Goal: Check status: Check status

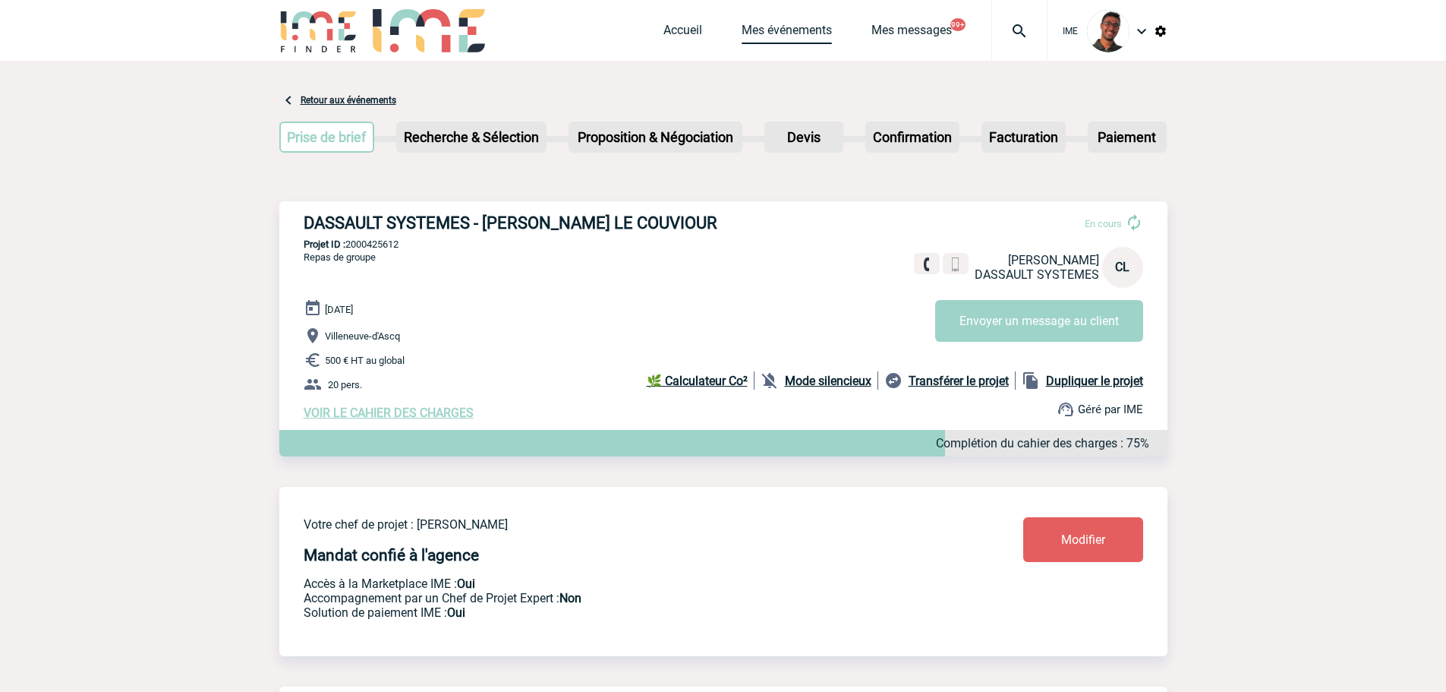
click at [775, 24] on link "Mes événements" at bounding box center [787, 33] width 90 height 21
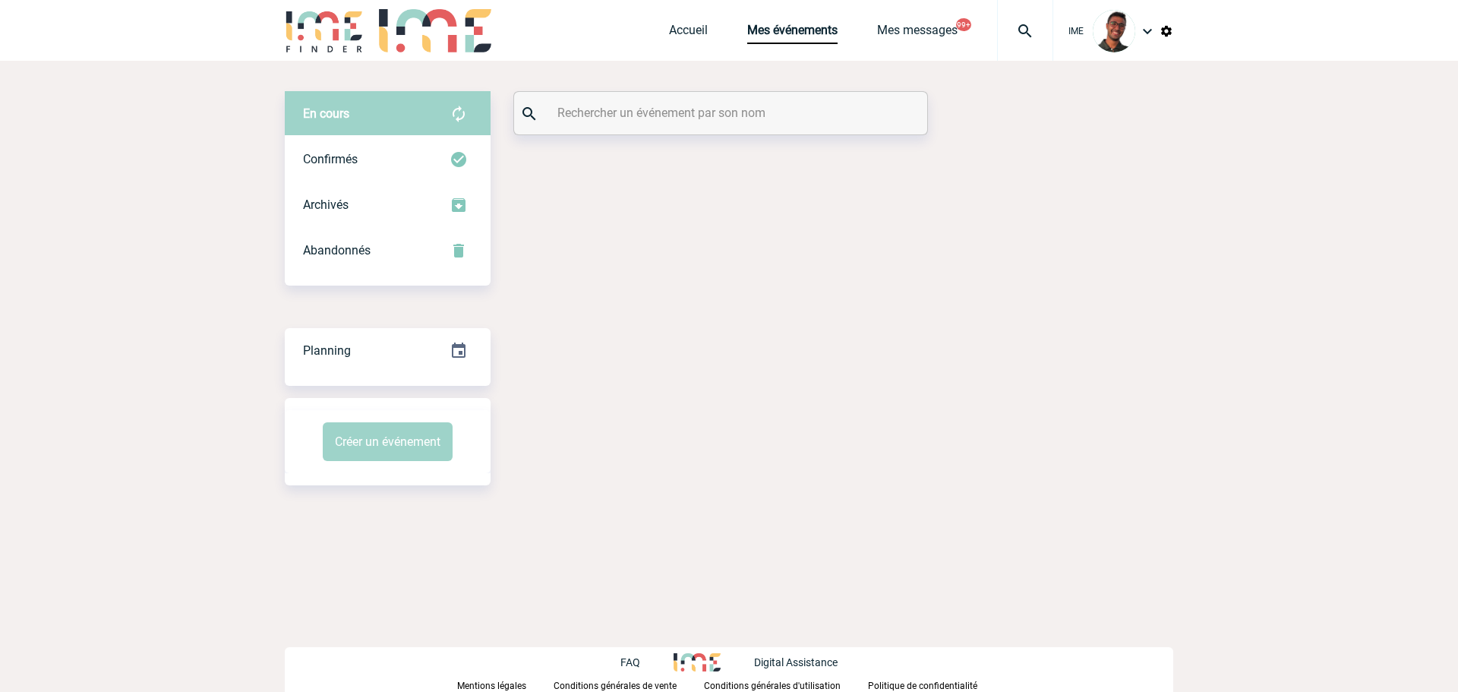
click at [703, 132] on div at bounding box center [720, 113] width 413 height 43
click at [705, 117] on input "text" at bounding box center [722, 113] width 338 height 22
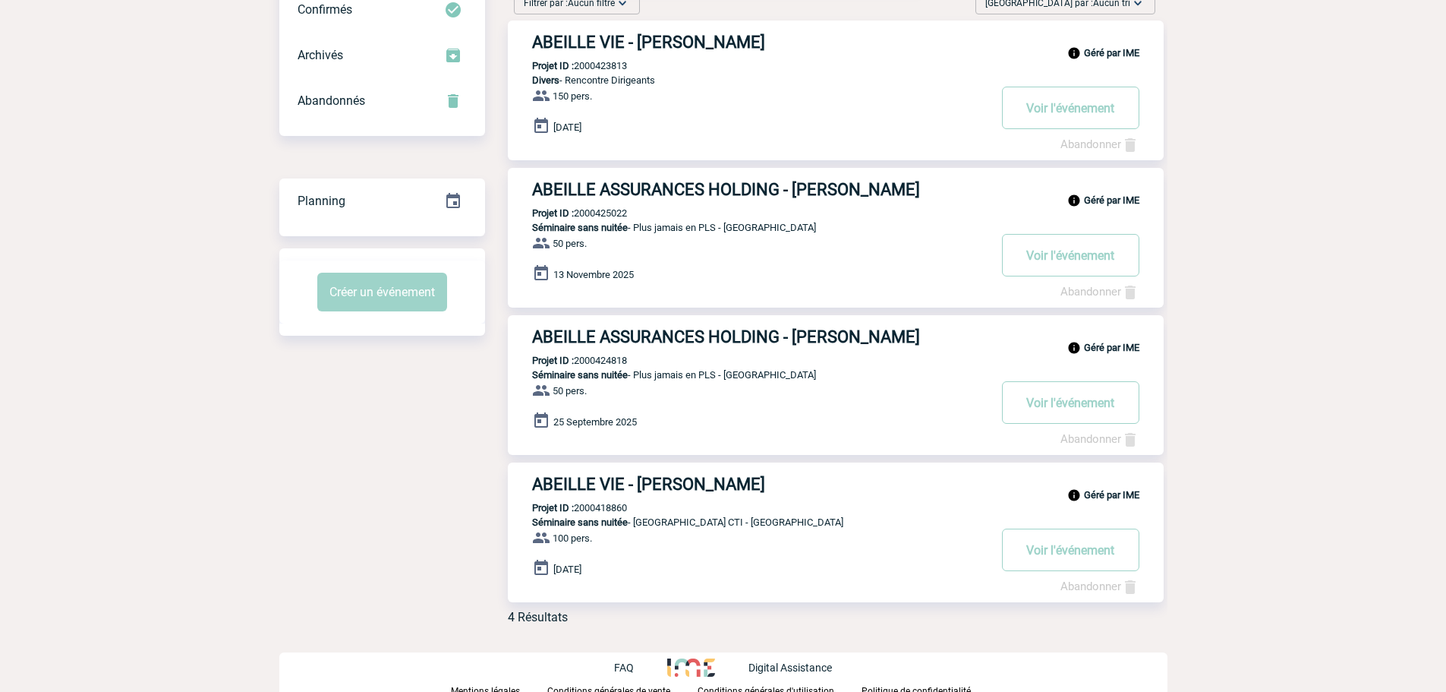
scroll to position [153, 0]
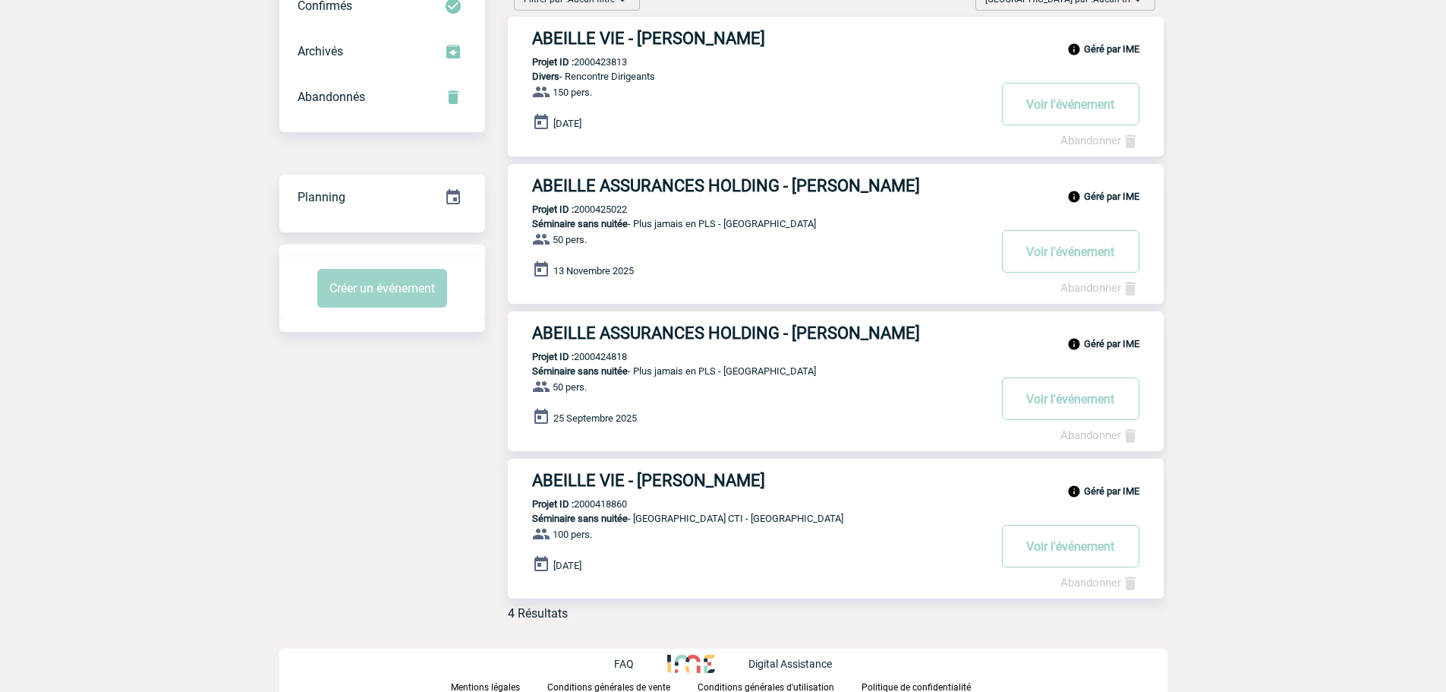
click at [636, 168] on div "Géré par IME ABEILLE ASSURANCES HOLDING - Laure BRUET Projet ID : 2000425022 Sé…" at bounding box center [836, 234] width 656 height 140
click at [643, 159] on div "Filtrer par : Aucun filtre Aucun filtre Prise de brief Recherche & Sélection Pr…" at bounding box center [826, 307] width 683 height 651
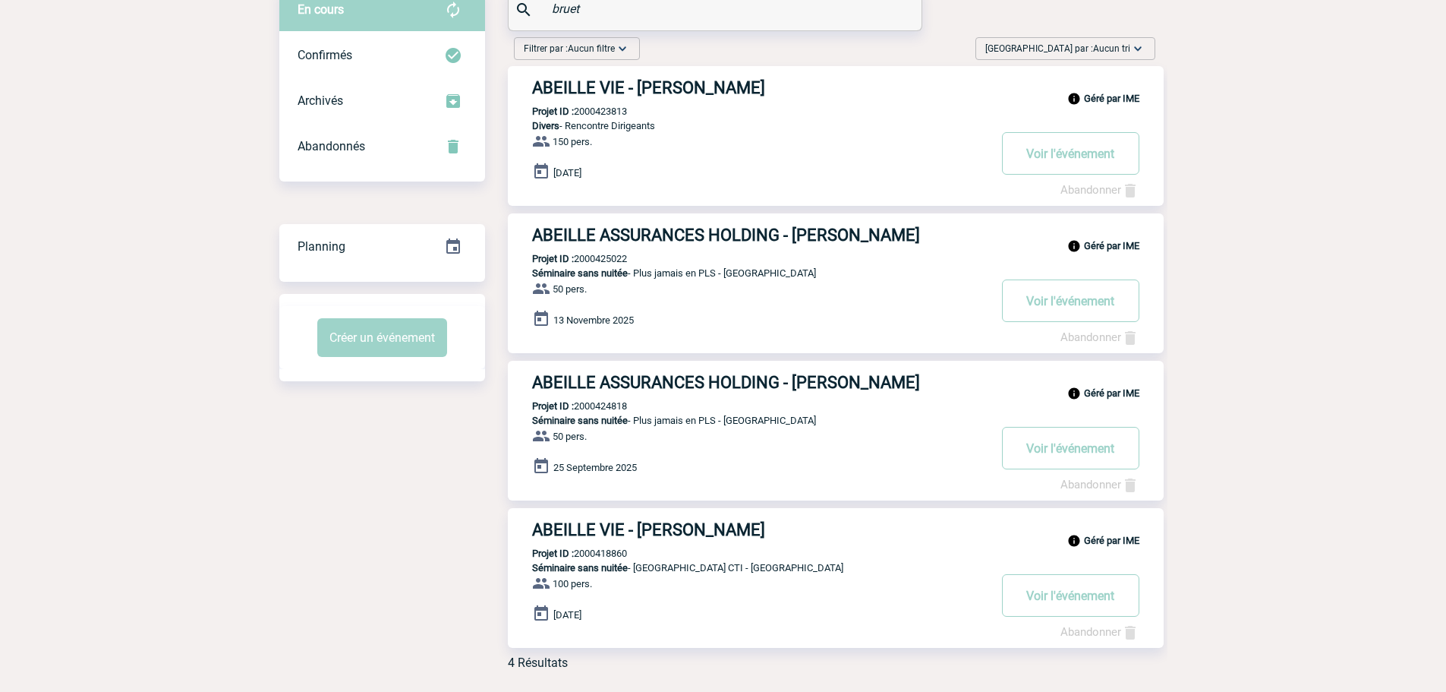
scroll to position [77, 0]
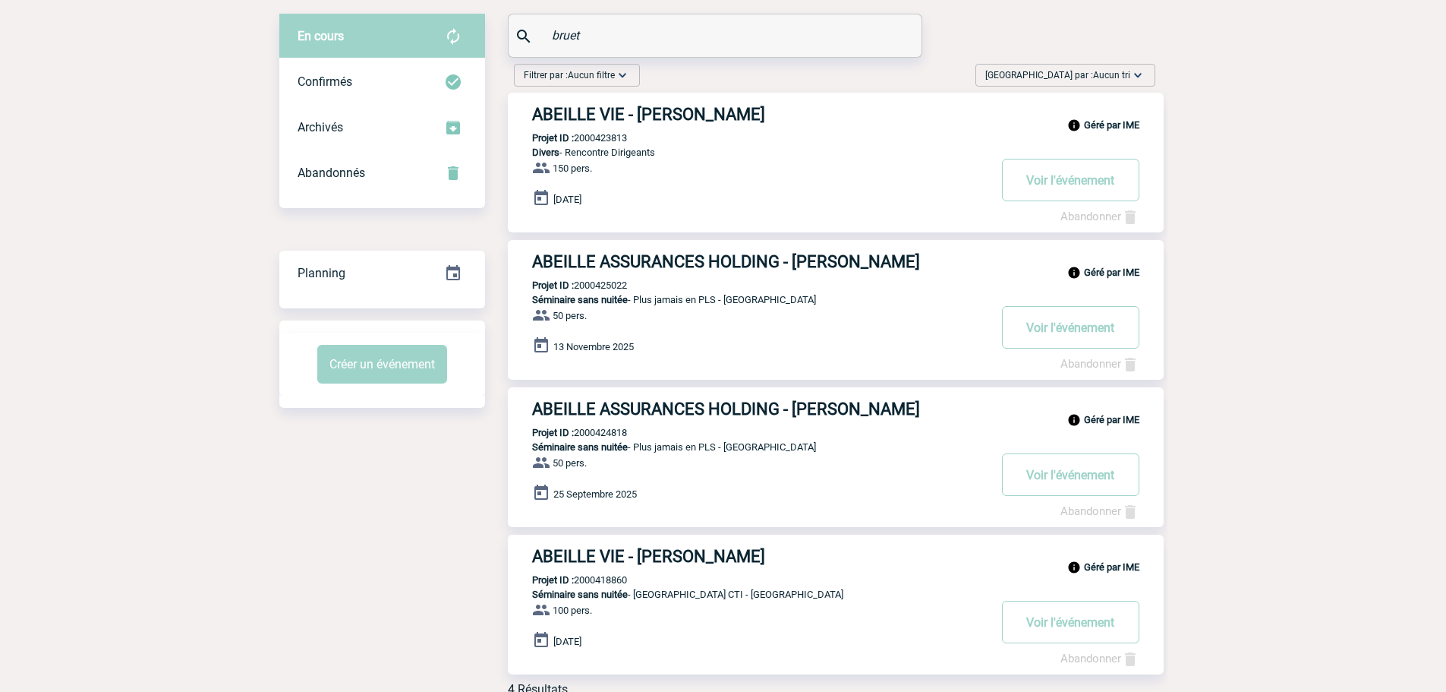
click at [617, 287] on p "Projet ID : 2000425022" at bounding box center [567, 284] width 119 height 11
copy p "2000425022"
click at [203, 314] on body "IME Accueil Mes événements" at bounding box center [723, 346] width 1446 height 846
click at [603, 440] on div "Géré par IME ABEILLE ASSURANCES HOLDING - Laure BRUET Projet ID : 2000424818 Sé…" at bounding box center [836, 457] width 656 height 140
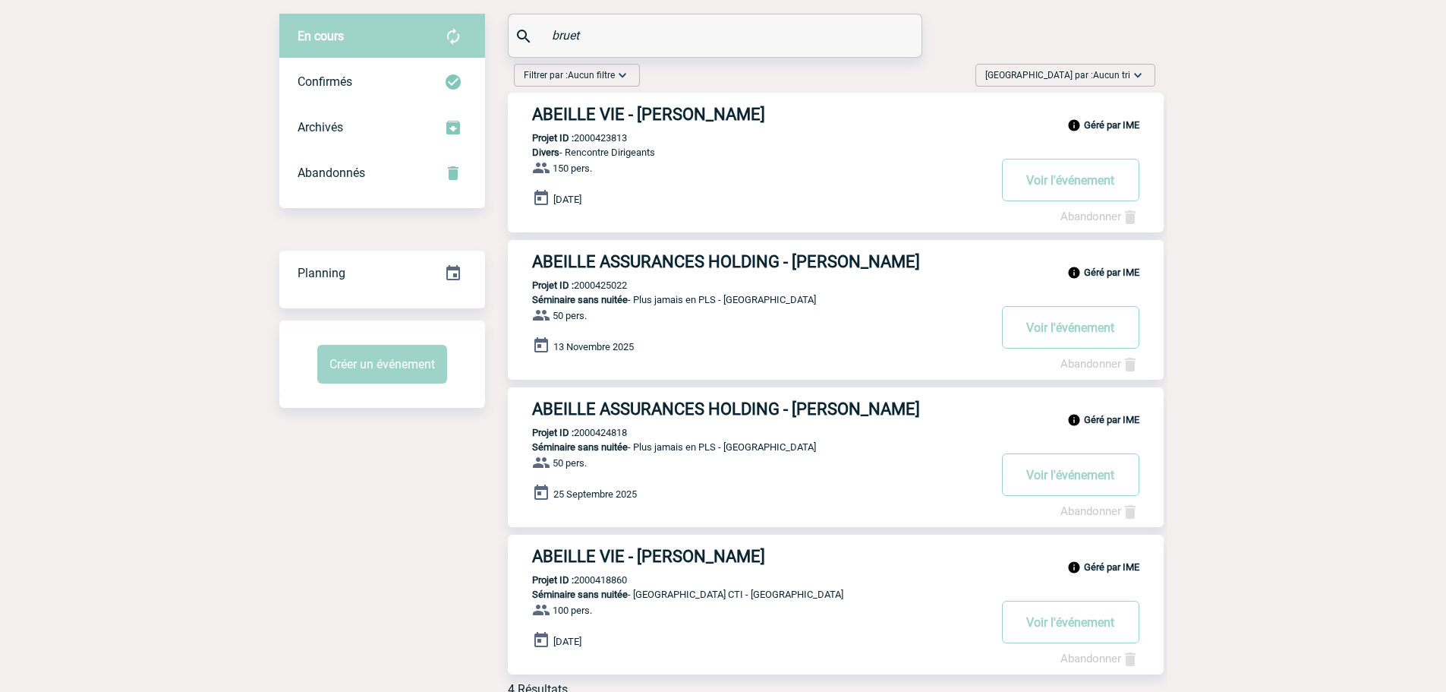
click at [604, 436] on p "Projet ID : 2000424818" at bounding box center [567, 432] width 119 height 11
copy p "2000424818"
click at [396, 484] on div "Filtrer par : Aucun filtre Aucun filtre Prise de brief Recherche & Sélection Pr…" at bounding box center [723, 383] width 888 height 651
click at [595, 136] on p "Projet ID : 2000423813" at bounding box center [567, 137] width 119 height 11
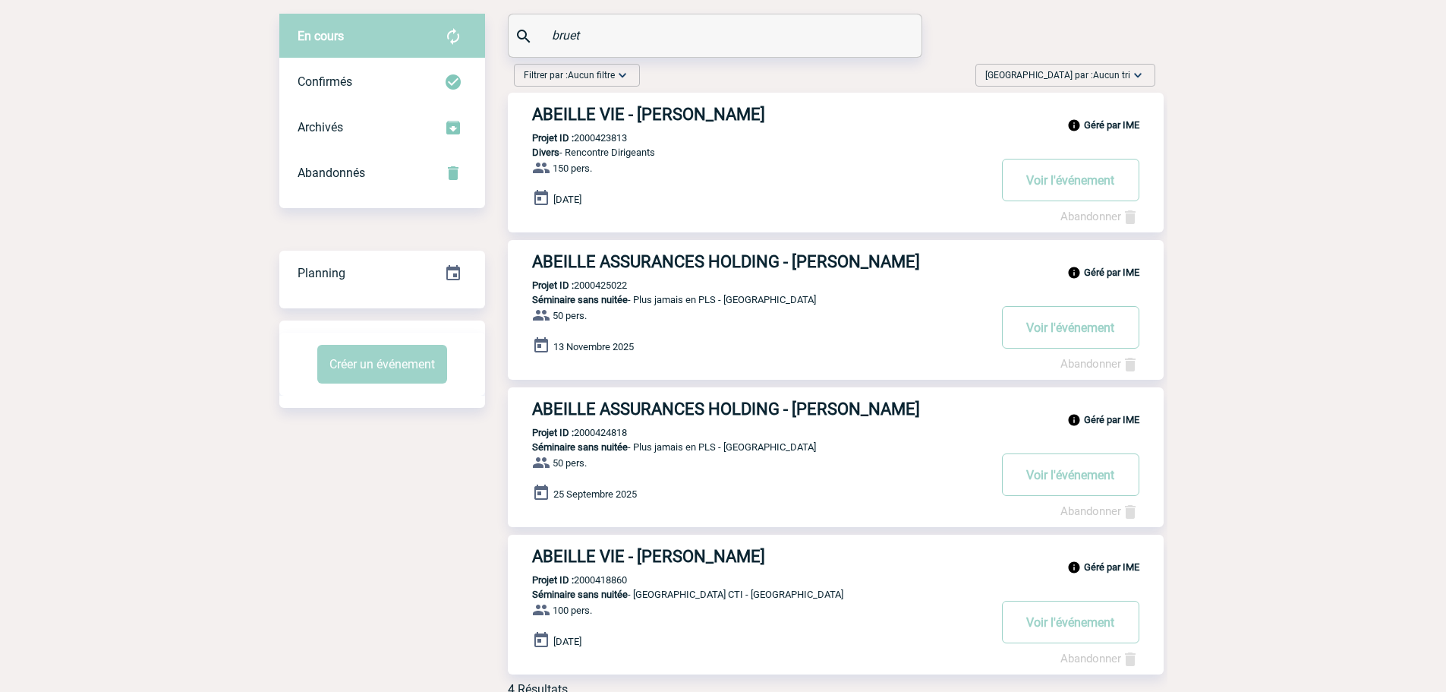
click at [595, 136] on p "Projet ID : 2000423813" at bounding box center [567, 137] width 119 height 11
copy p "2000423813"
click at [1064, 26] on div "En cours En cours Confirmés Archivés Abandonnés En cours Confirmés Archivés Aba…" at bounding box center [723, 361] width 888 height 695
click at [623, 437] on p "Projet ID : 2000424818" at bounding box center [567, 432] width 119 height 11
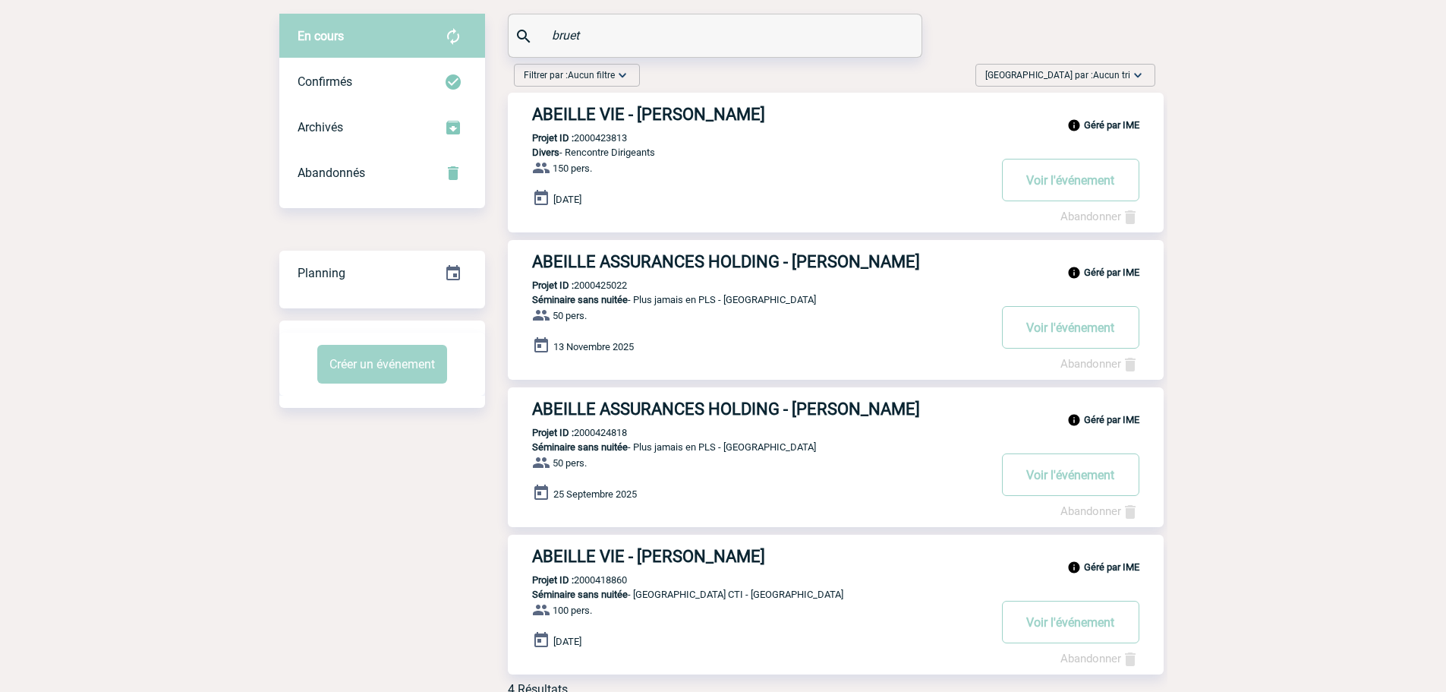
copy p "2000424818"
click at [587, 284] on p "Projet ID : 2000425022" at bounding box center [567, 284] width 119 height 11
click at [589, 285] on p "Projet ID : 2000425022" at bounding box center [567, 284] width 119 height 11
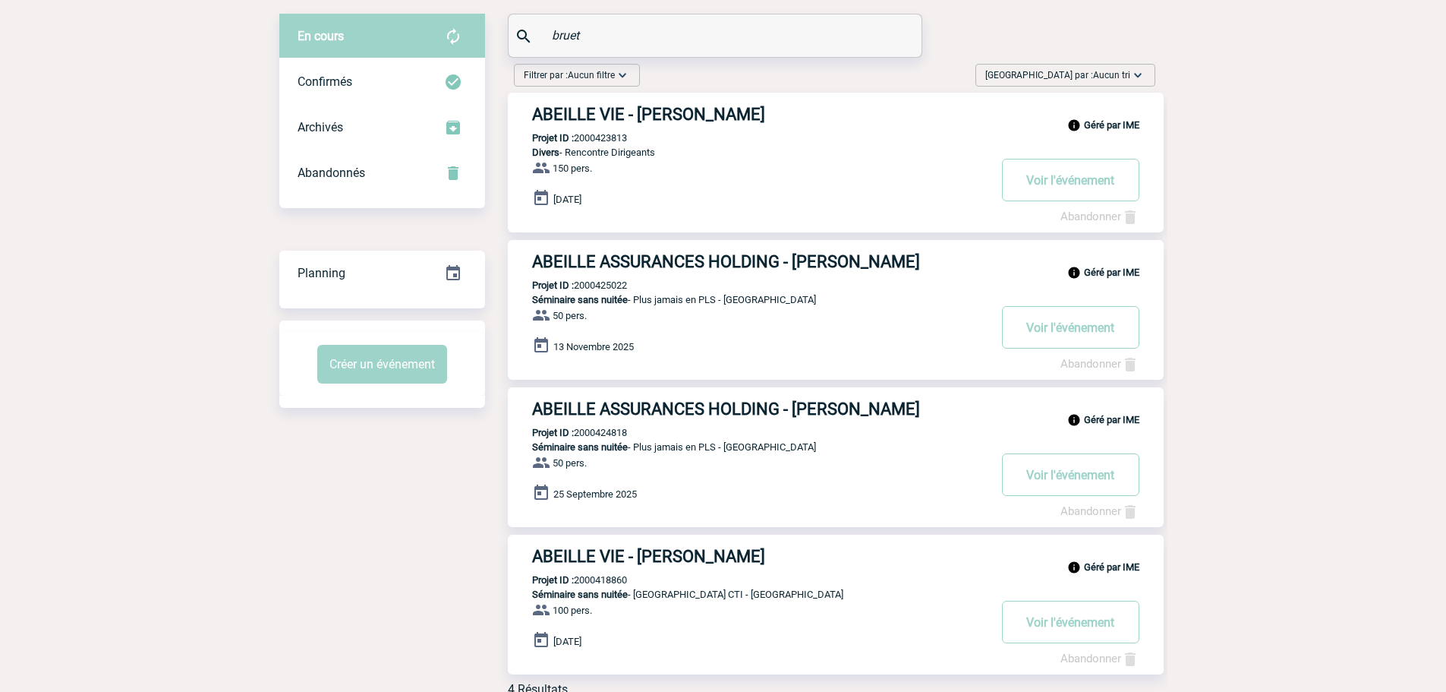
copy p "2000425022"
click at [594, 137] on p "Projet ID : 2000423813" at bounding box center [567, 137] width 119 height 11
copy p "2000423813"
click at [500, 128] on div "Filtrer par : Aucun filtre Aucun filtre Prise de brief Recherche & Sélection Pr…" at bounding box center [826, 383] width 683 height 651
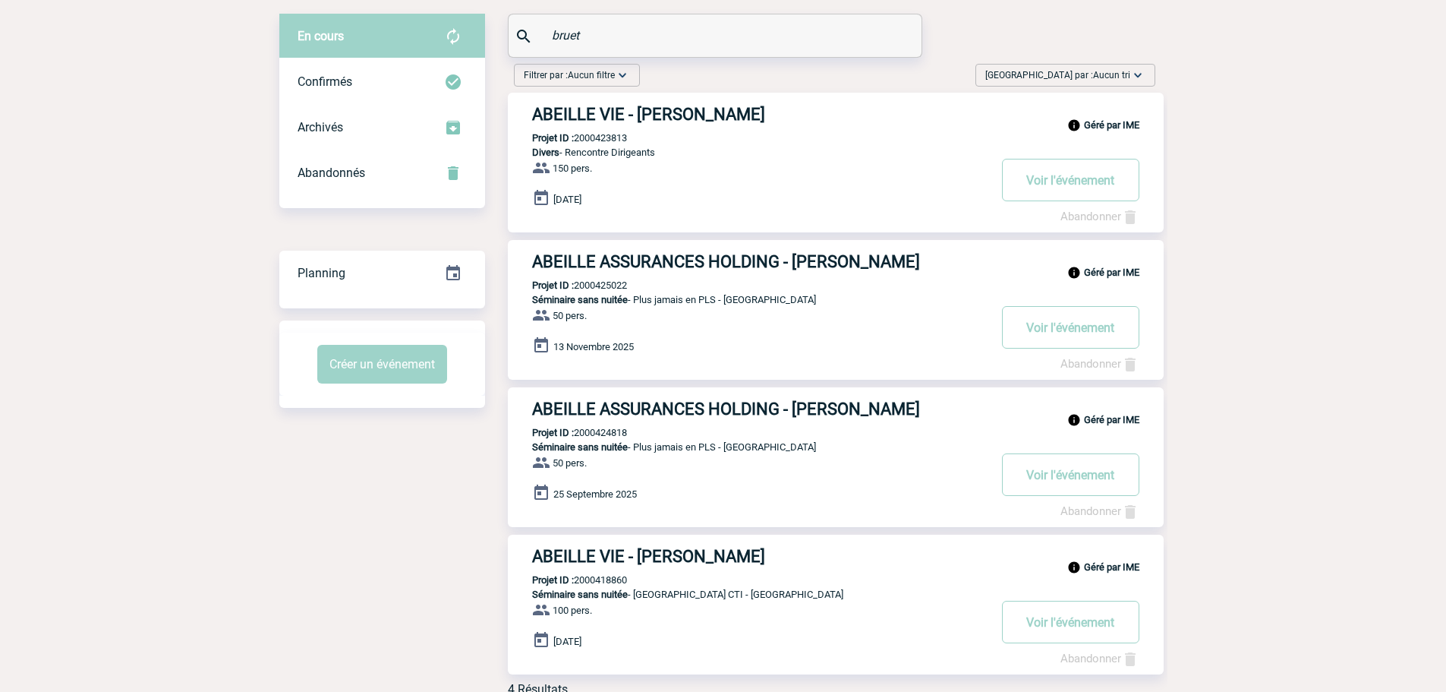
drag, startPoint x: 610, startPoint y: 29, endPoint x: 462, endPoint y: 45, distance: 148.9
click at [460, 47] on div "En cours En cours Confirmés Archivés Abandonnés En cours Confirmés Archivés Aba…" at bounding box center [723, 361] width 888 height 695
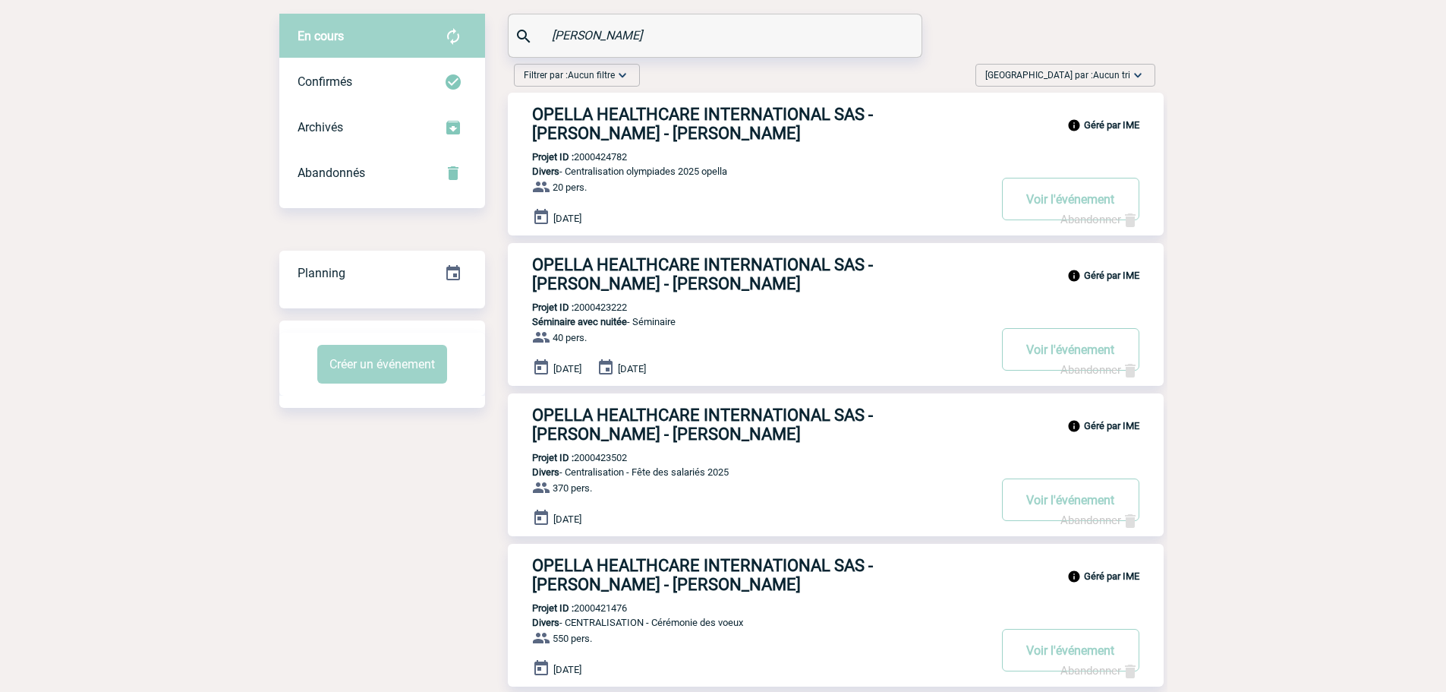
type input "pfeiffer"
